Goal: Task Accomplishment & Management: Manage account settings

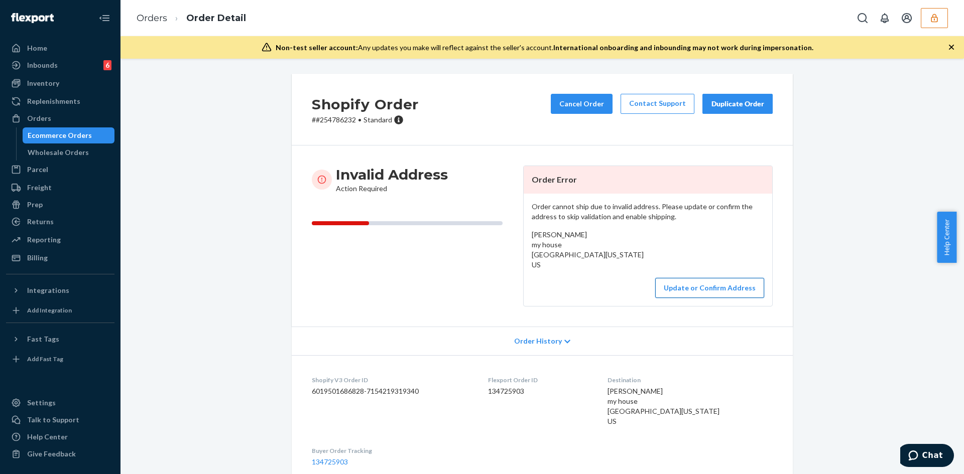
click at [684, 286] on button "Update or Confirm Address" at bounding box center [709, 288] width 109 height 20
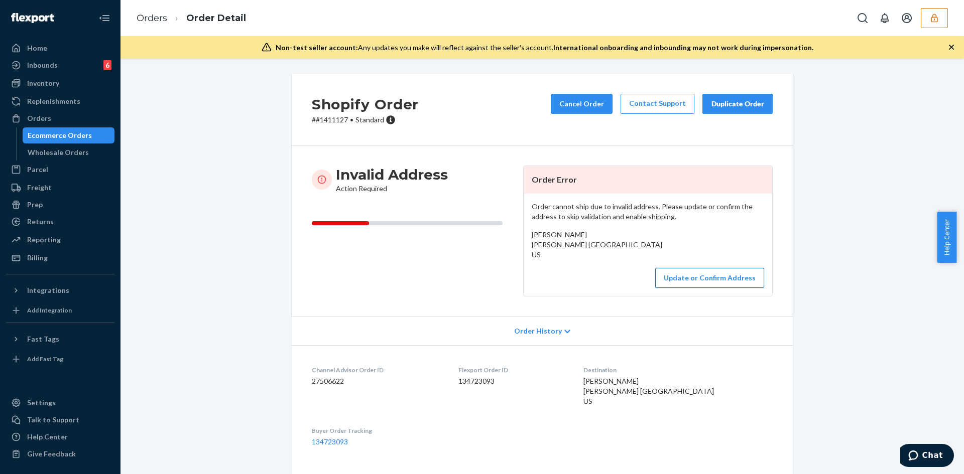
click at [687, 288] on button "Update or Confirm Address" at bounding box center [709, 278] width 109 height 20
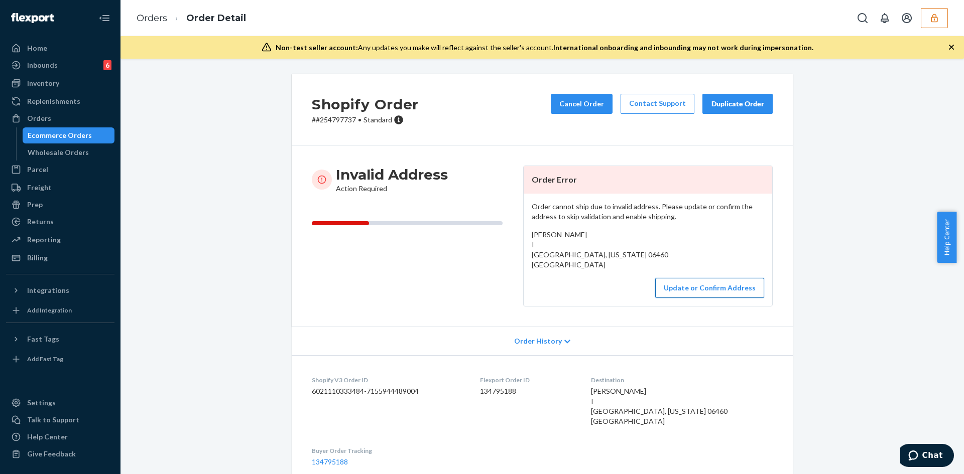
click at [723, 289] on button "Update or Confirm Address" at bounding box center [709, 288] width 109 height 20
click at [689, 291] on button "Update or Confirm Address" at bounding box center [709, 288] width 109 height 20
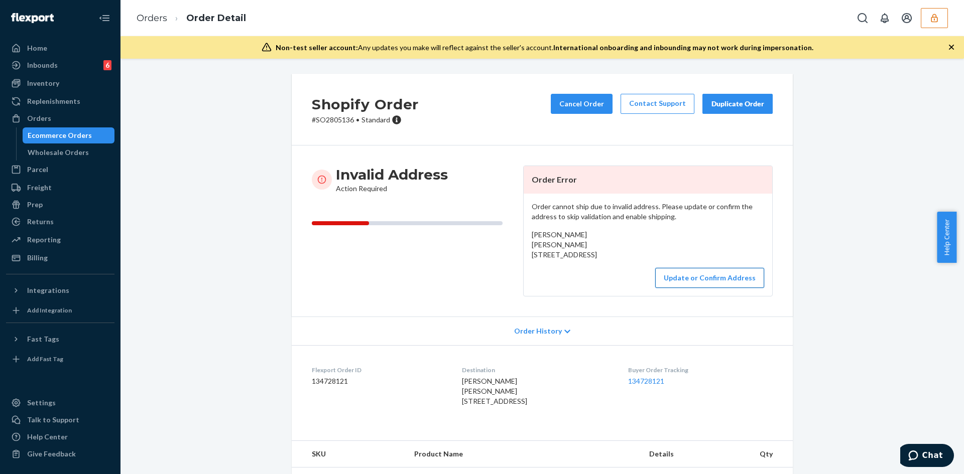
click at [703, 288] on button "Update or Confirm Address" at bounding box center [709, 278] width 109 height 20
click at [709, 288] on button "Update or Confirm Address" at bounding box center [709, 278] width 109 height 20
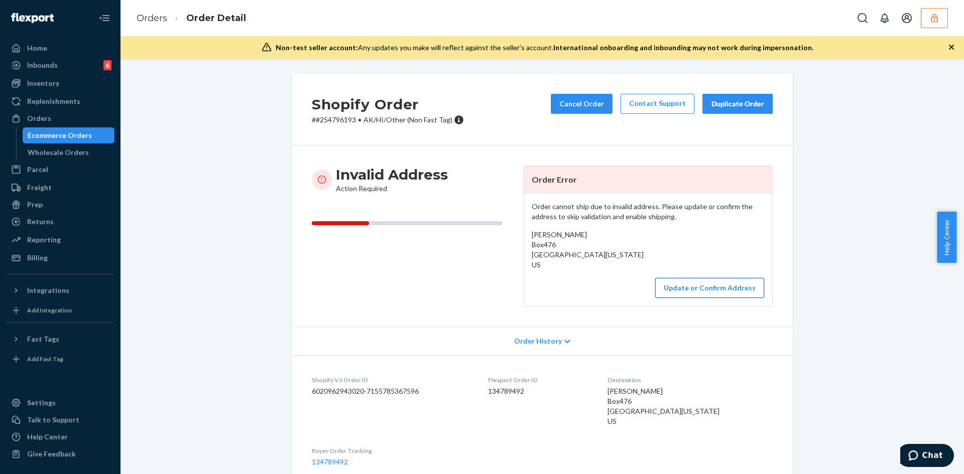
click at [729, 294] on button "Update or Confirm Address" at bounding box center [709, 288] width 109 height 20
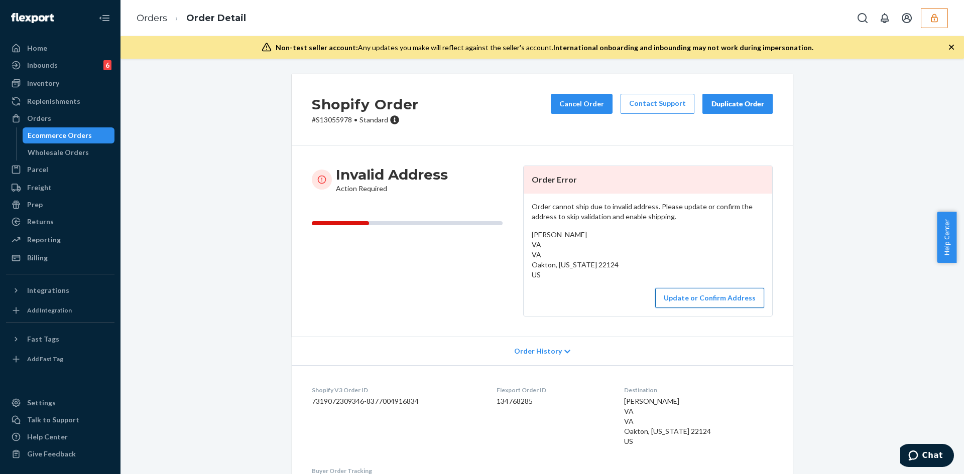
click at [706, 296] on button "Update or Confirm Address" at bounding box center [709, 298] width 109 height 20
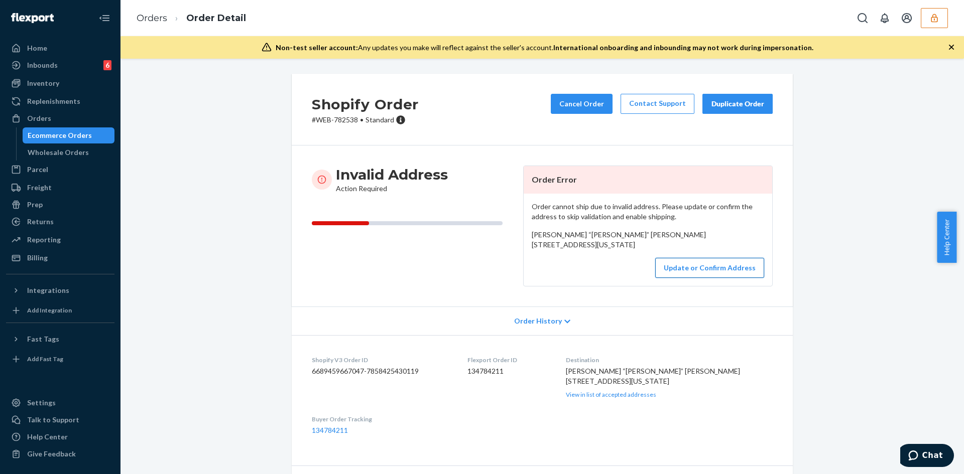
click at [687, 278] on button "Update or Confirm Address" at bounding box center [709, 268] width 109 height 20
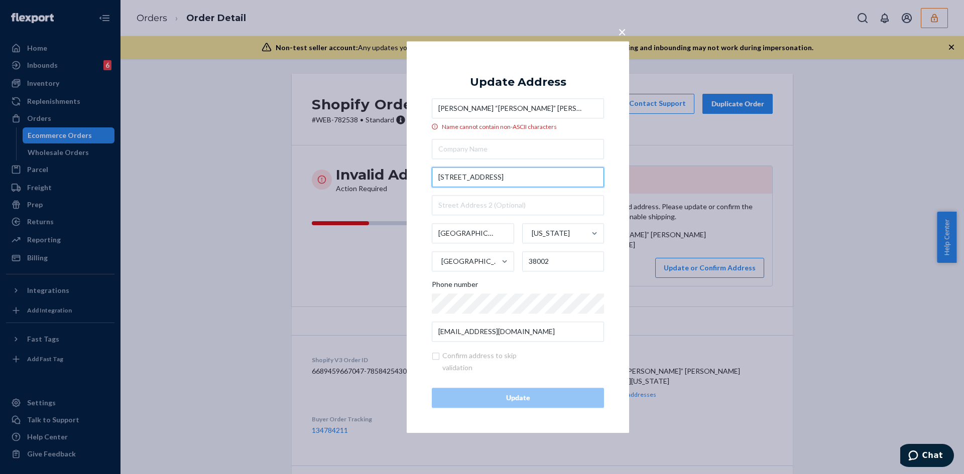
click at [476, 179] on input "21705 Hwy 196" at bounding box center [518, 177] width 172 height 20
paste input "TN-196Arlington, TN 38002"
type input "21705 TN-196"
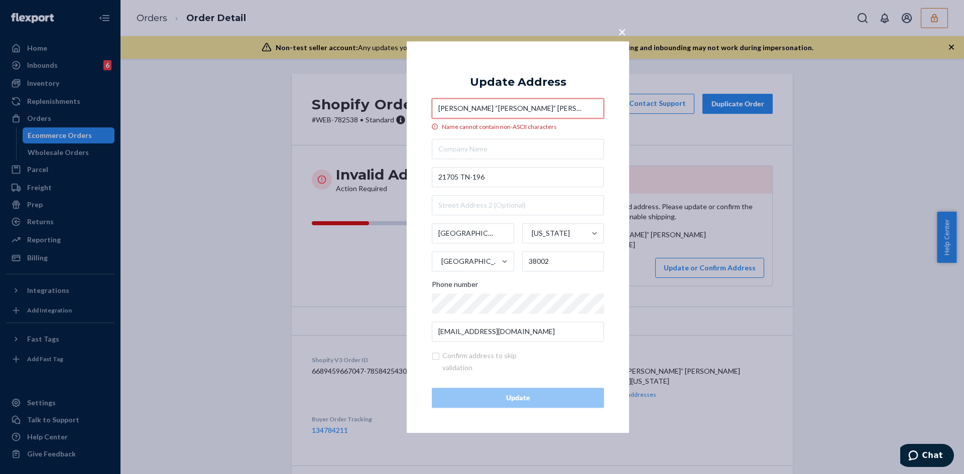
click at [491, 105] on input "DeRhonda “shea” morrisson" at bounding box center [518, 108] width 172 height 20
click at [474, 106] on input "DeRhonda “shea morrisson" at bounding box center [518, 108] width 172 height 20
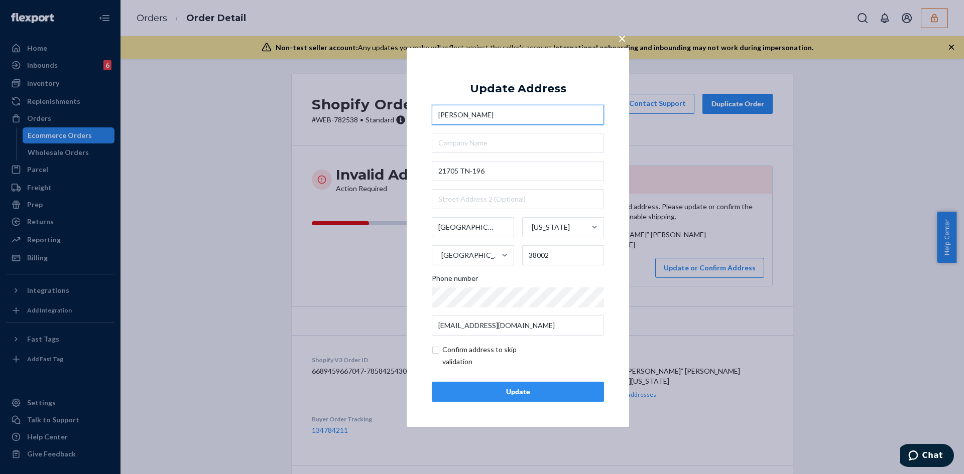
type input "DeRhonda shea morrisson"
click at [436, 353] on input "checkbox" at bounding box center [490, 356] width 116 height 24
checkbox input "true"
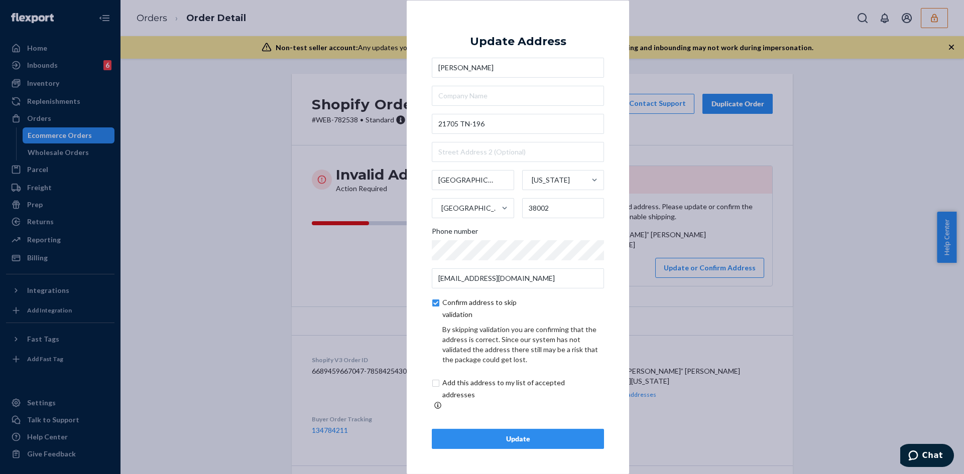
click at [517, 429] on button "Update" at bounding box center [518, 439] width 172 height 20
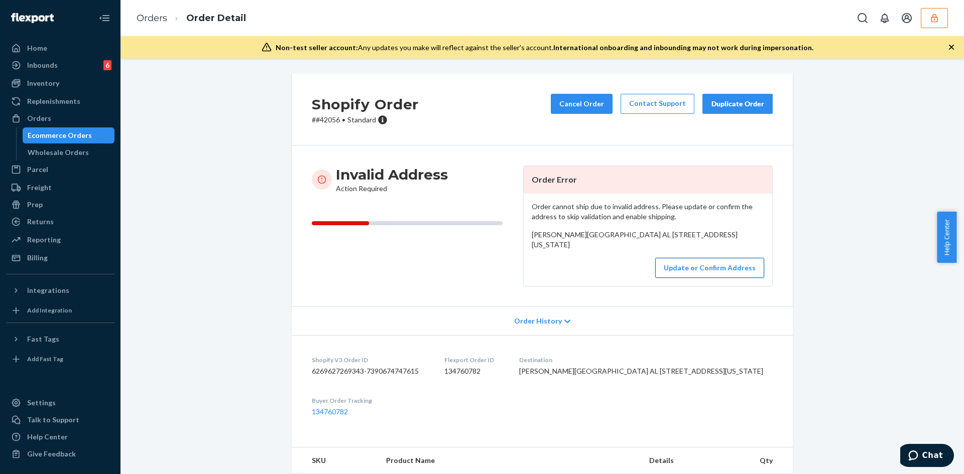
click at [717, 278] on button "Update or Confirm Address" at bounding box center [709, 268] width 109 height 20
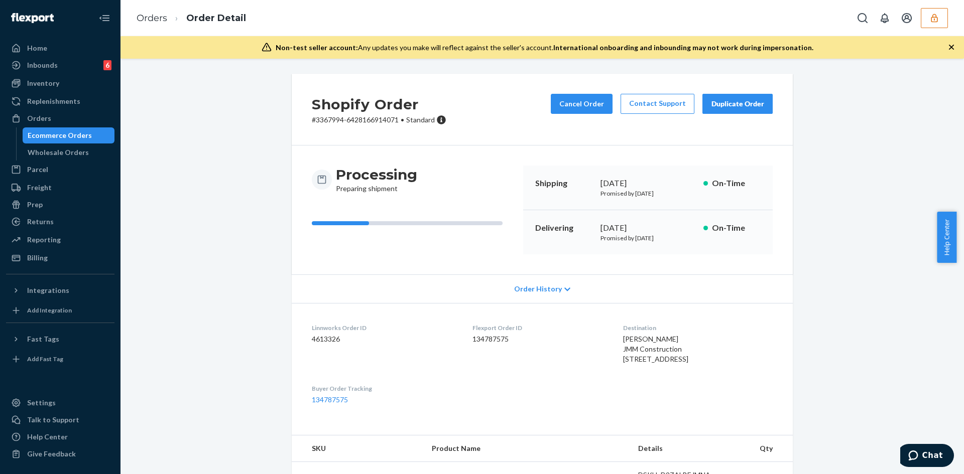
click at [832, 272] on div "Shopify Order # 3367994-6428166914071 • Standard Cancel Order Contact Support D…" at bounding box center [542, 397] width 828 height 647
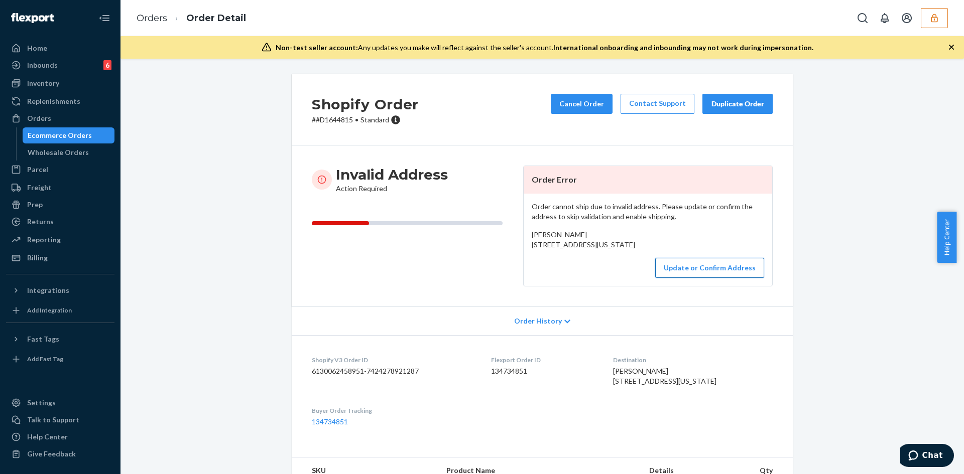
click at [704, 278] on button "Update or Confirm Address" at bounding box center [709, 268] width 109 height 20
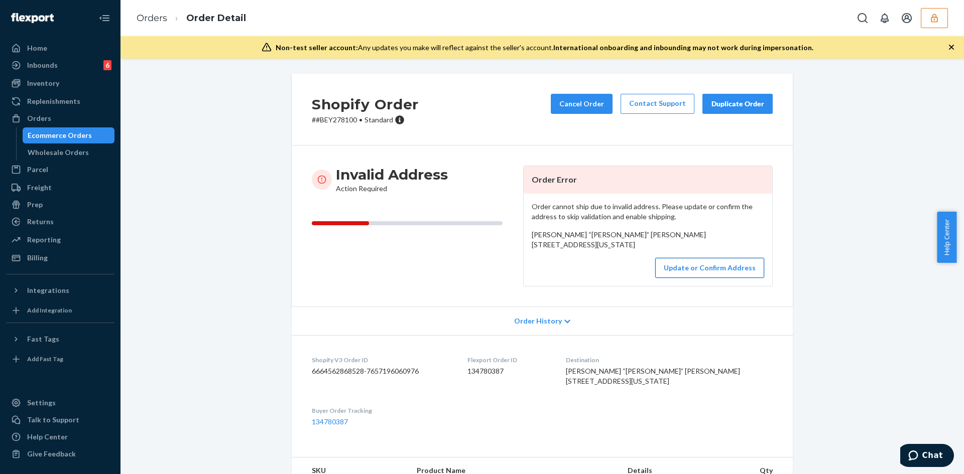
click at [702, 278] on button "Update or Confirm Address" at bounding box center [709, 268] width 109 height 20
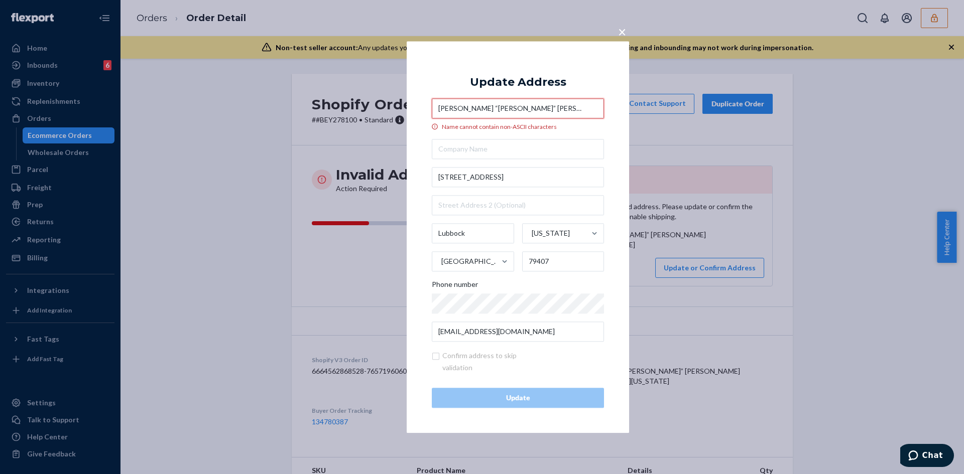
click at [486, 107] on input "Andrea “Arlene” Byrne" at bounding box center [518, 108] width 172 height 20
click at [464, 108] on input "Andrea “Arlene Byrne" at bounding box center [518, 108] width 172 height 20
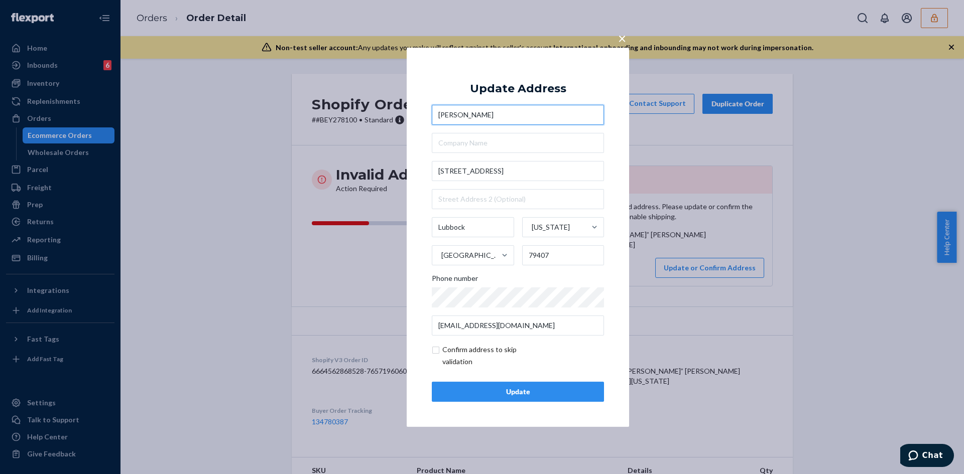
type input "Andrea Arlene Byrne"
click at [553, 147] on input "text" at bounding box center [518, 143] width 172 height 20
click at [435, 348] on input "checkbox" at bounding box center [490, 356] width 116 height 24
checkbox input "true"
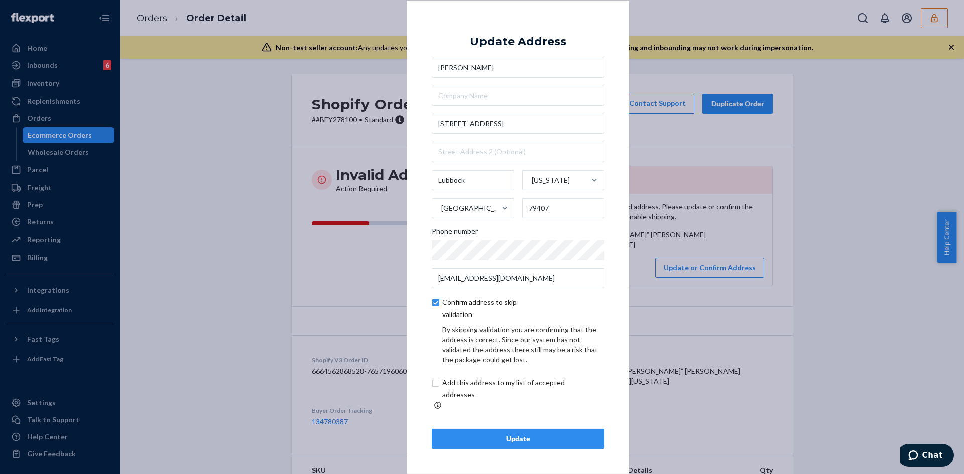
click at [525, 429] on button "Update" at bounding box center [518, 439] width 172 height 20
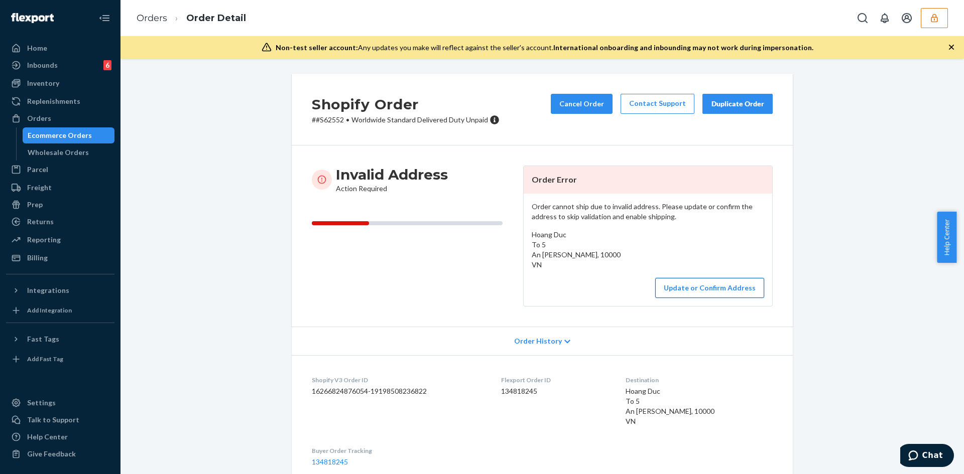
click at [707, 291] on button "Update or Confirm Address" at bounding box center [709, 288] width 109 height 20
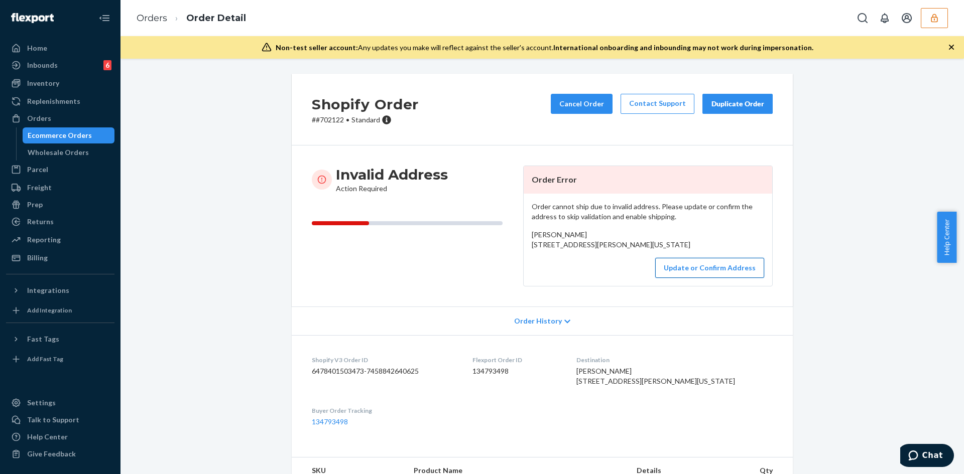
click at [691, 278] on button "Update or Confirm Address" at bounding box center [709, 268] width 109 height 20
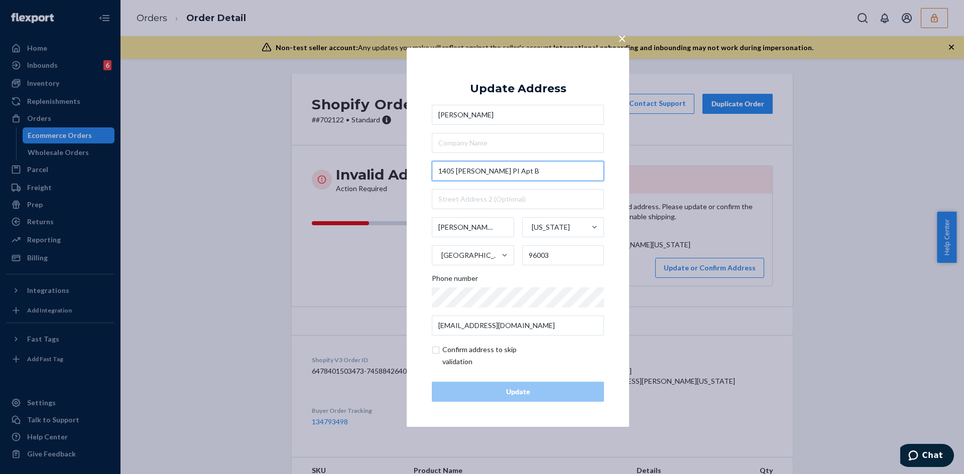
click at [527, 167] on input "1405 Serrano PI Apt B" at bounding box center [518, 171] width 172 height 20
paste input "lRedding, CA 96003"
type input "1405 Serrano Pl"
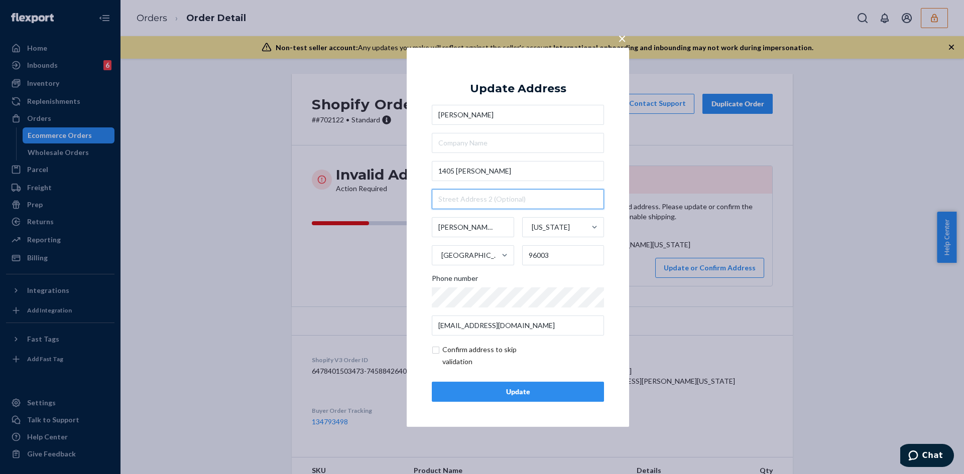
click at [455, 200] on input "text" at bounding box center [518, 199] width 172 height 20
paste input "Apt B"
type input "Apt B"
click at [441, 351] on input "checkbox" at bounding box center [490, 356] width 116 height 24
checkbox input "true"
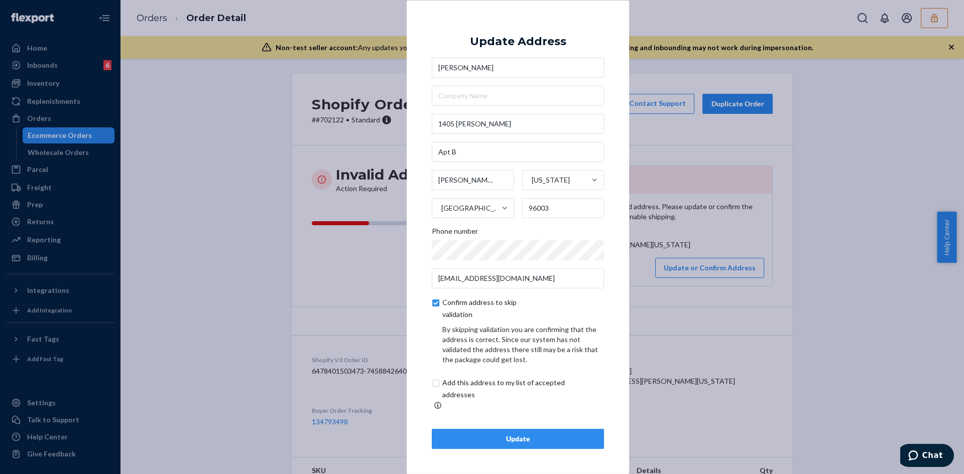
click at [535, 439] on button "Update" at bounding box center [518, 439] width 172 height 20
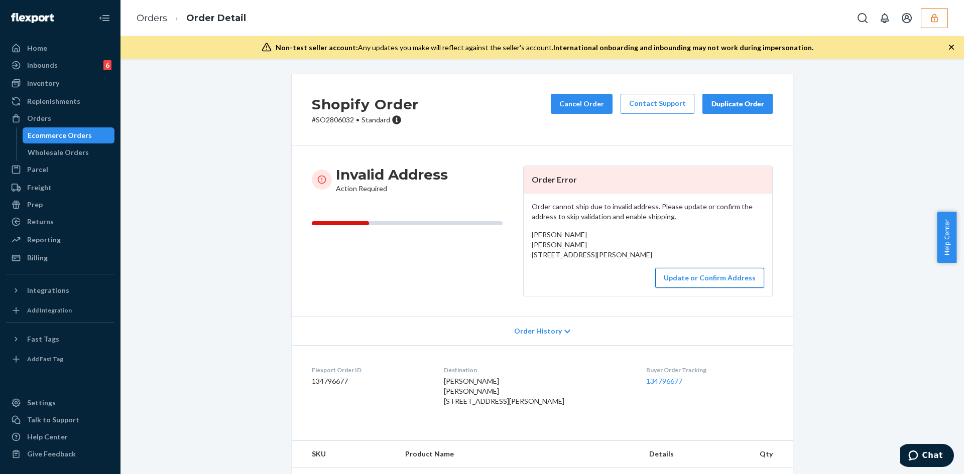
click at [679, 288] on button "Update or Confirm Address" at bounding box center [709, 278] width 109 height 20
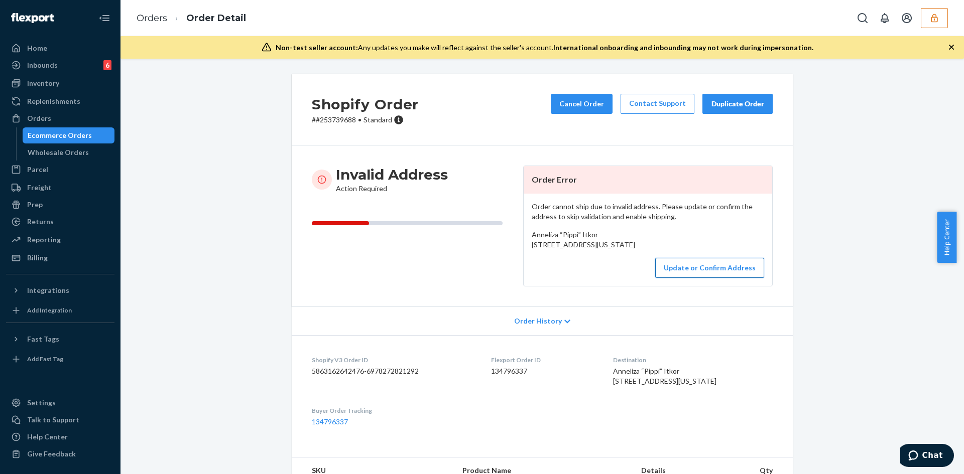
click at [710, 278] on button "Update or Confirm Address" at bounding box center [709, 268] width 109 height 20
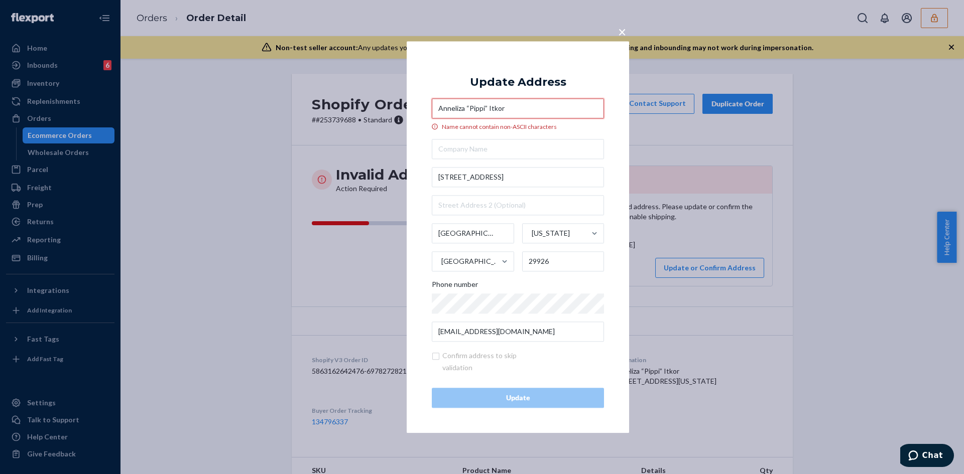
click at [486, 105] on input "Anneliza “Pippi” Itkor" at bounding box center [518, 108] width 172 height 20
click at [469, 107] on input "Anneliza “Pippi Itkor" at bounding box center [518, 108] width 172 height 20
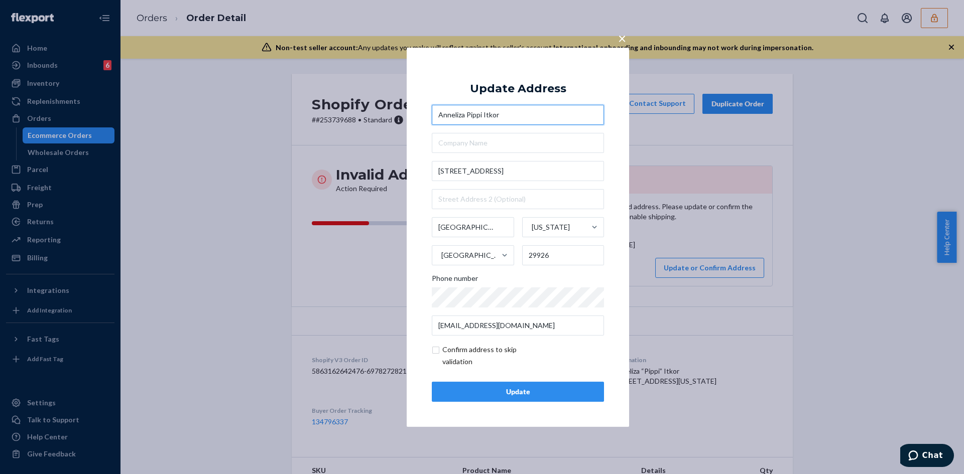
type input "Anneliza Pippi Itkor"
click at [434, 349] on input "checkbox" at bounding box center [490, 356] width 116 height 24
checkbox input "true"
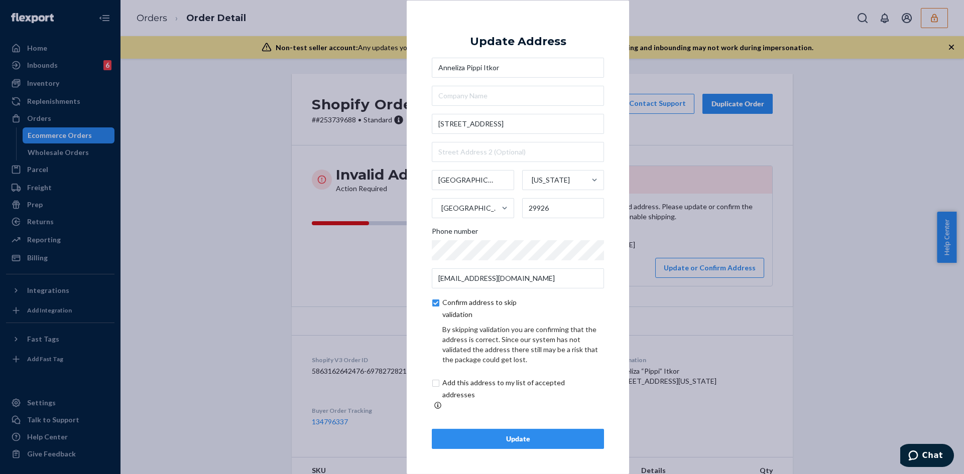
click at [516, 434] on div "Update" at bounding box center [517, 439] width 155 height 10
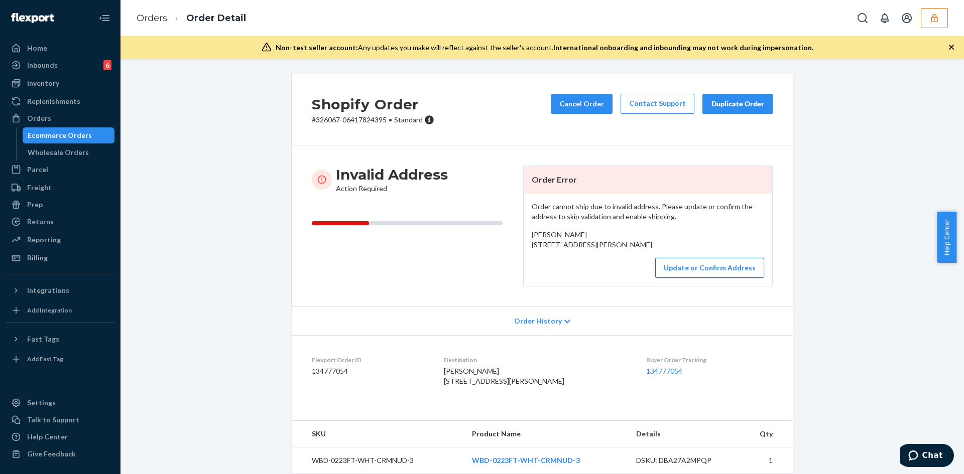
click at [719, 278] on button "Update or Confirm Address" at bounding box center [709, 268] width 109 height 20
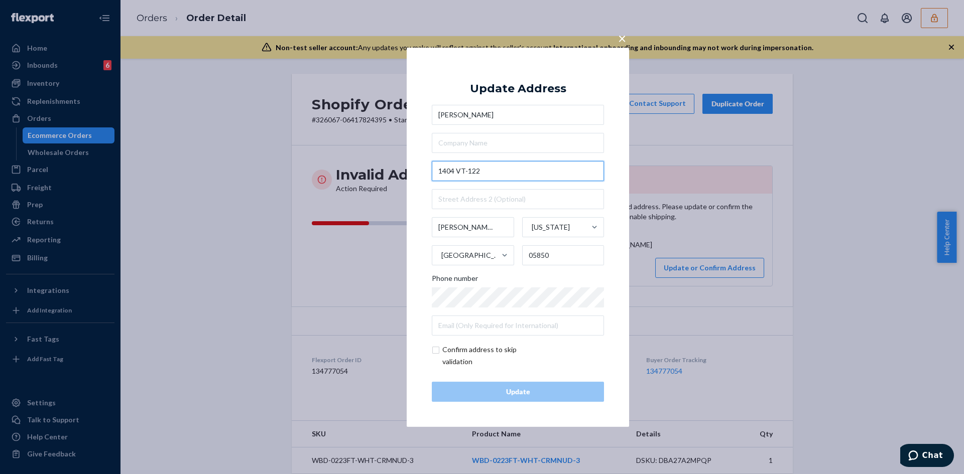
click at [475, 172] on input "1404 VT-122" at bounding box center [518, 171] width 172 height 20
paste input "Lyndon Center, VT 05850"
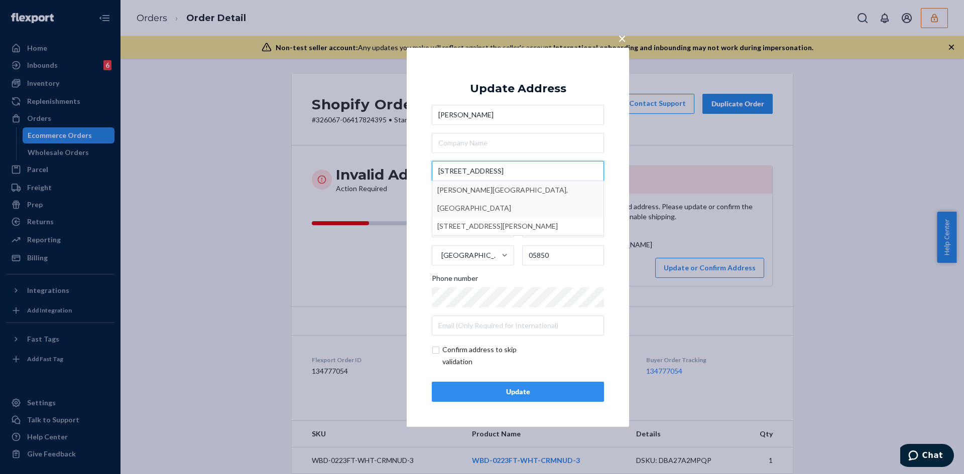
type input "1404 VT-122Lyndon Center, VT 05850"
type input "Lyndon"
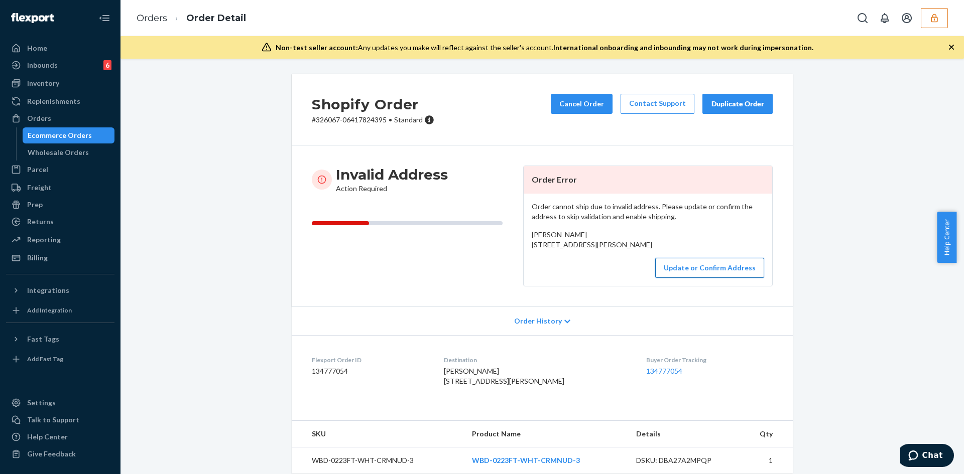
click at [700, 278] on button "Update or Confirm Address" at bounding box center [709, 268] width 109 height 20
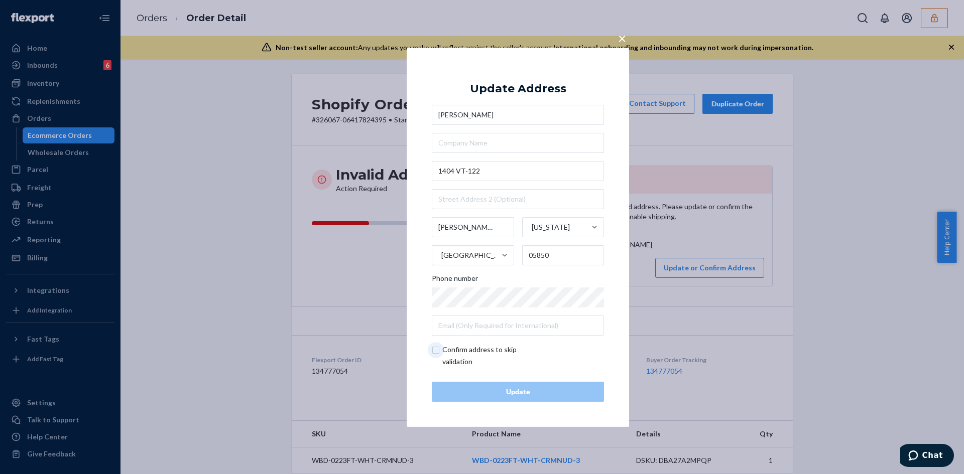
click at [442, 349] on input "checkbox" at bounding box center [490, 356] width 116 height 24
checkbox input "true"
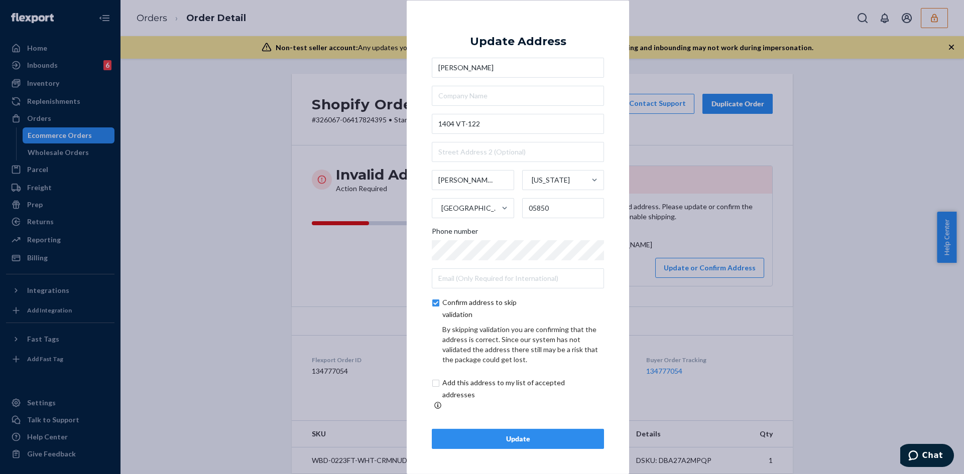
click at [503, 429] on button "Update" at bounding box center [518, 439] width 172 height 20
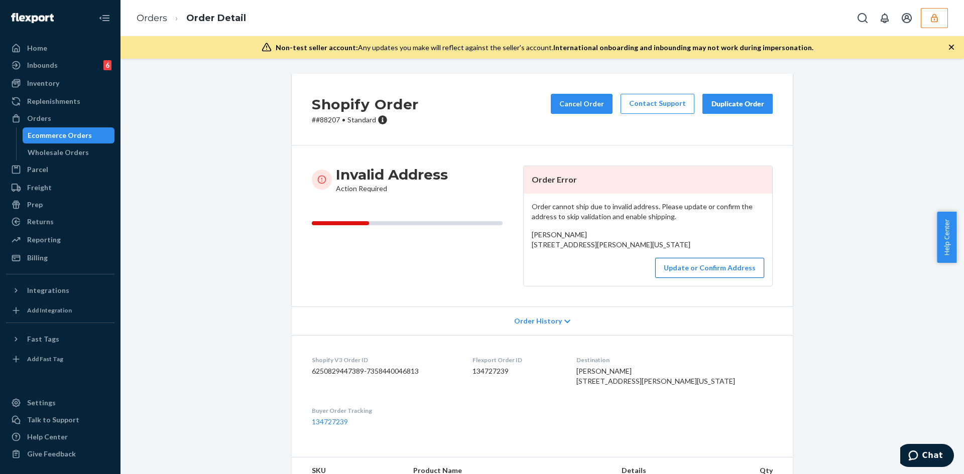
click at [678, 278] on button "Update or Confirm Address" at bounding box center [709, 268] width 109 height 20
